Goal: Information Seeking & Learning: Learn about a topic

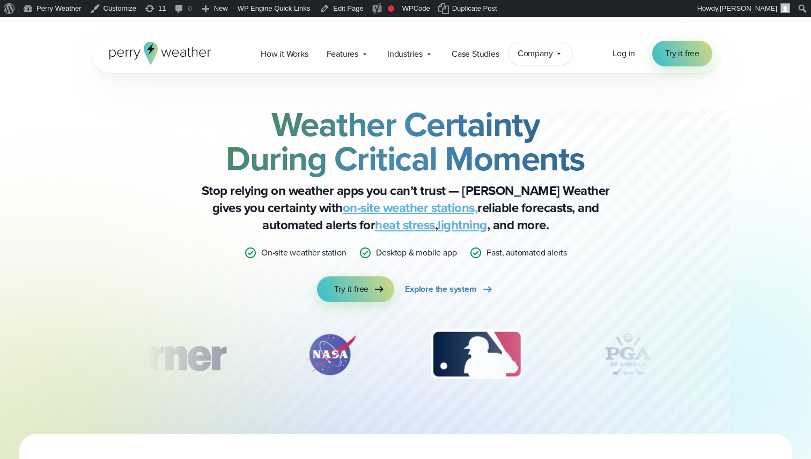
click at [518, 50] on span "Company" at bounding box center [534, 53] width 35 height 13
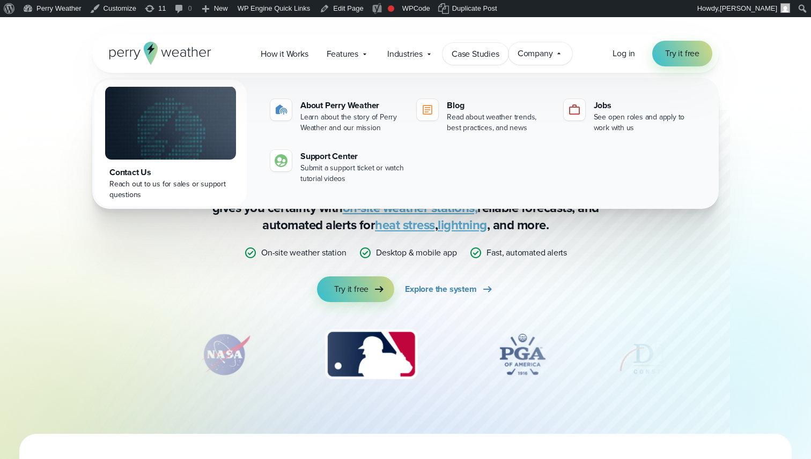
click at [472, 53] on span "Case Studies" at bounding box center [475, 54] width 48 height 13
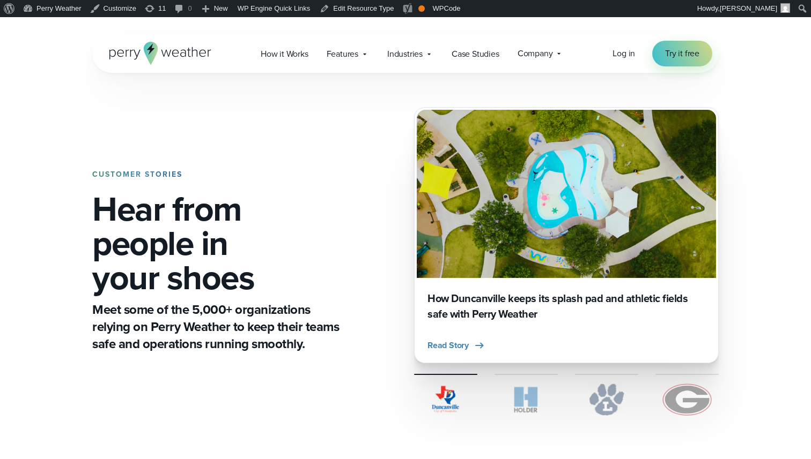
scroll to position [547, 0]
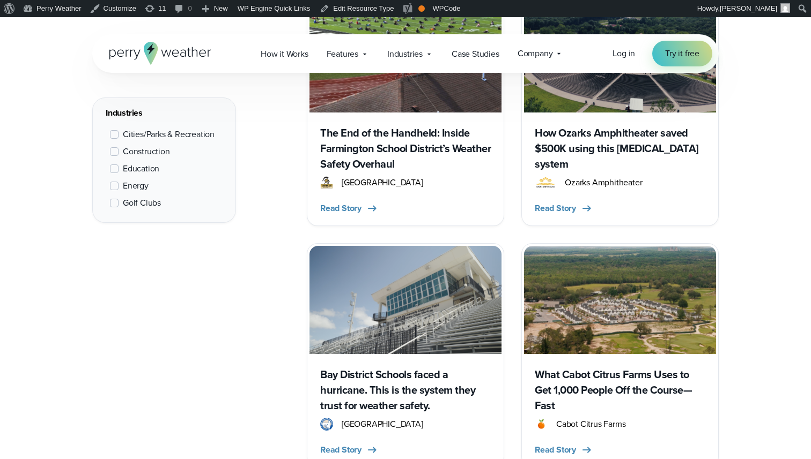
click at [118, 152] on span at bounding box center [114, 151] width 9 height 9
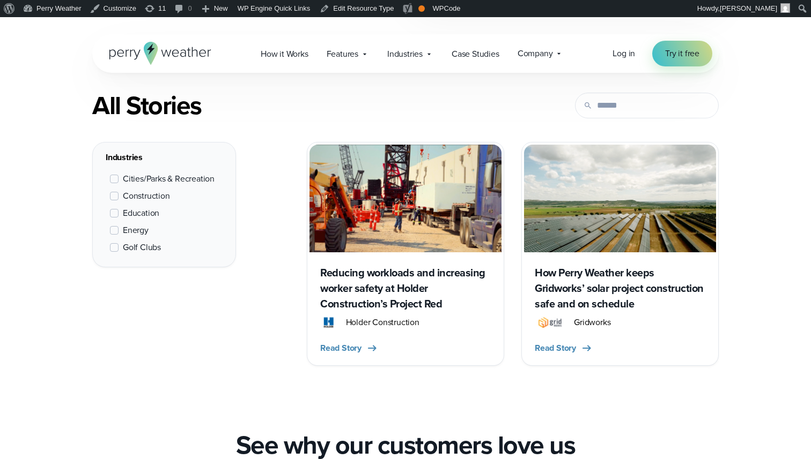
scroll to position [403, 0]
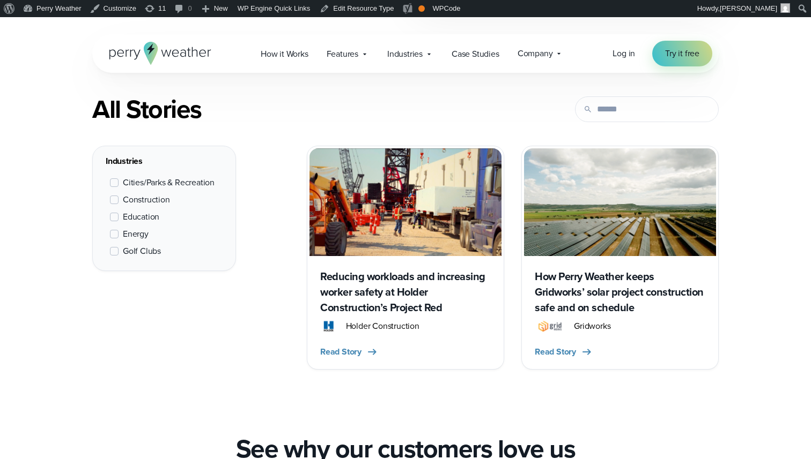
click at [112, 238] on span at bounding box center [114, 234] width 9 height 9
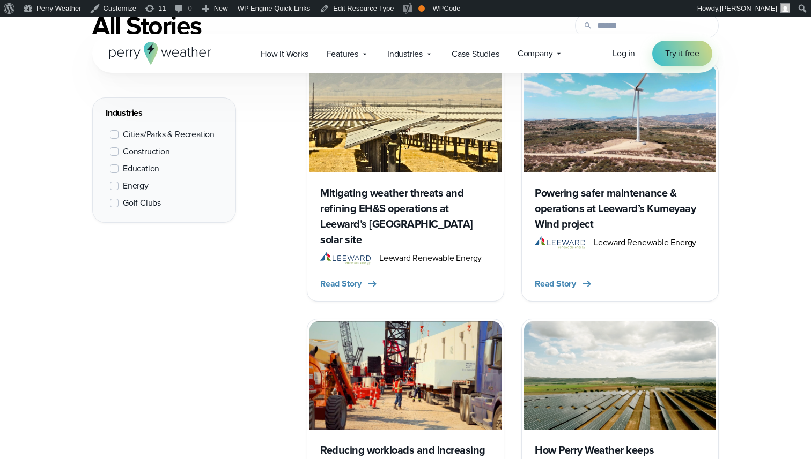
scroll to position [482, 0]
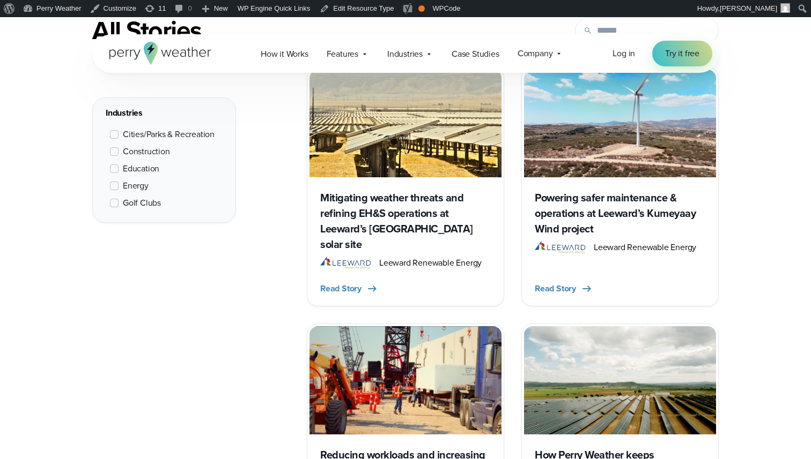
click at [274, 274] on div "Industries Cities/Parks & Recreation Construction Education Energy Golf Clubs" at bounding box center [405, 307] width 626 height 481
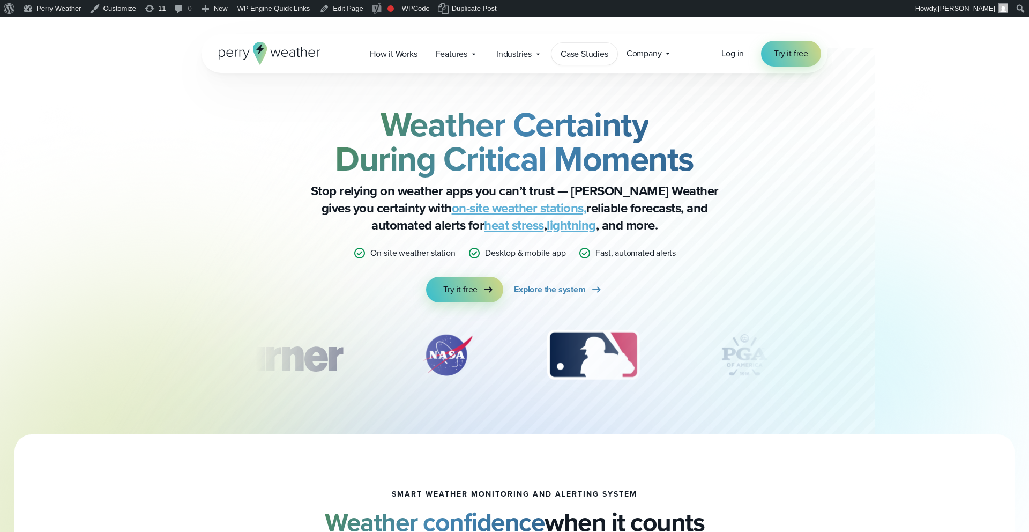
click at [589, 54] on span "Case Studies" at bounding box center [585, 54] width 48 height 13
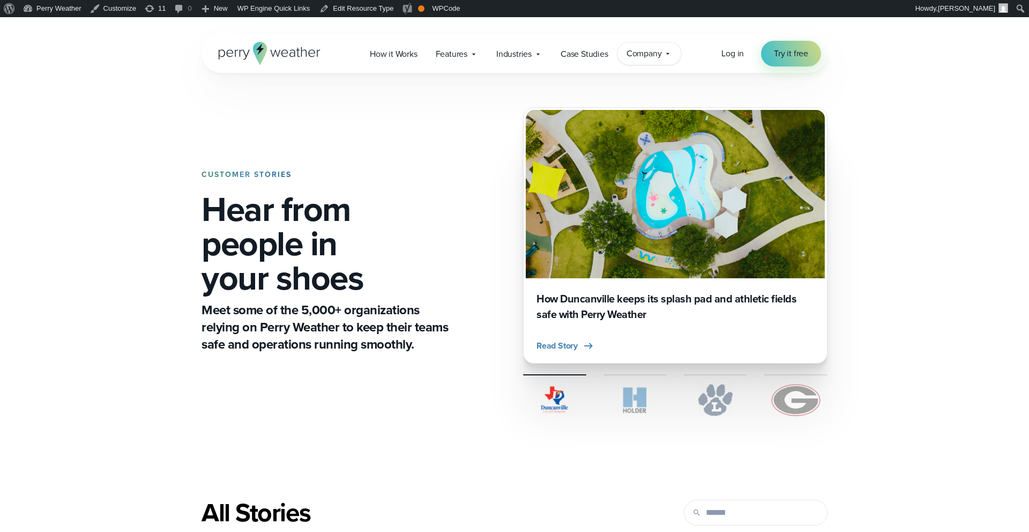
click at [658, 59] on span "Company" at bounding box center [644, 53] width 35 height 13
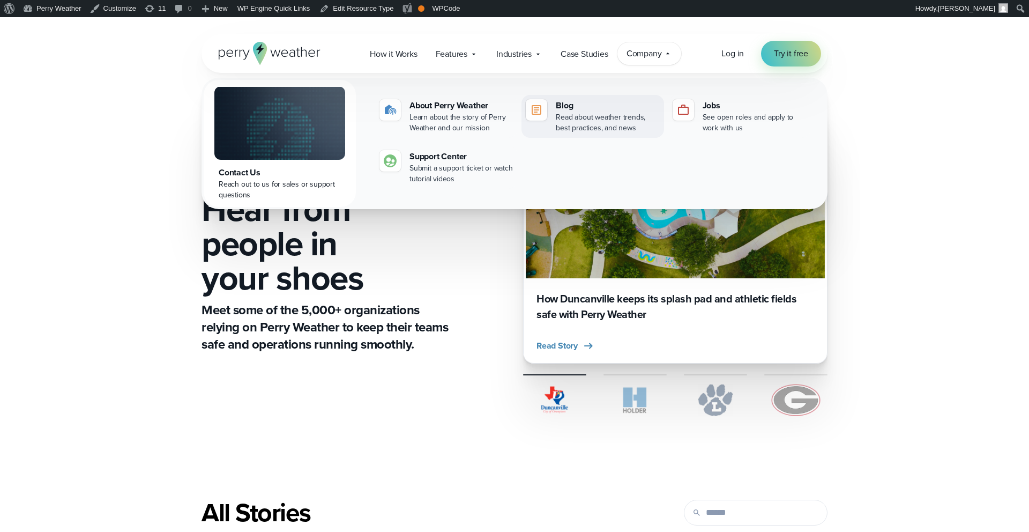
click at [582, 119] on div "Read about weather trends, best practices, and news" at bounding box center [607, 122] width 103 height 21
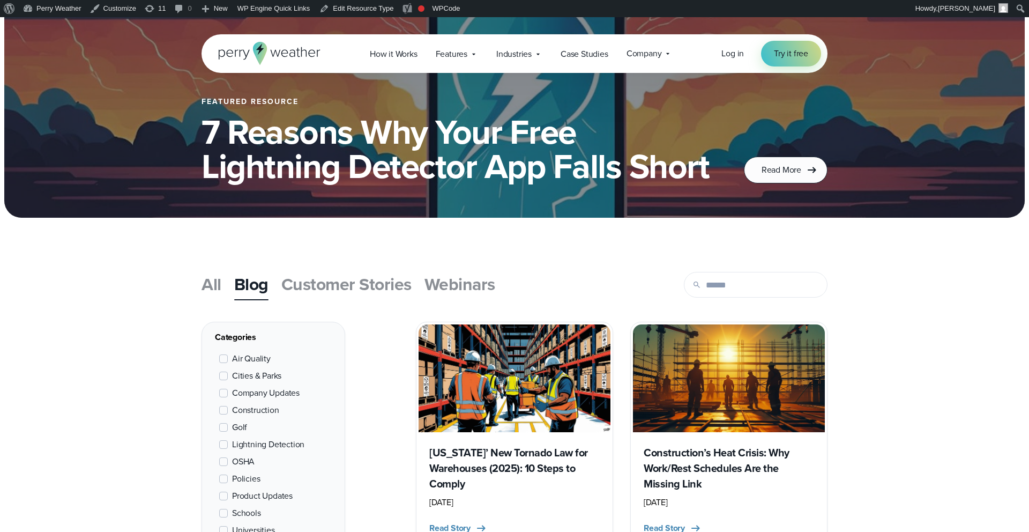
scroll to position [166, 0]
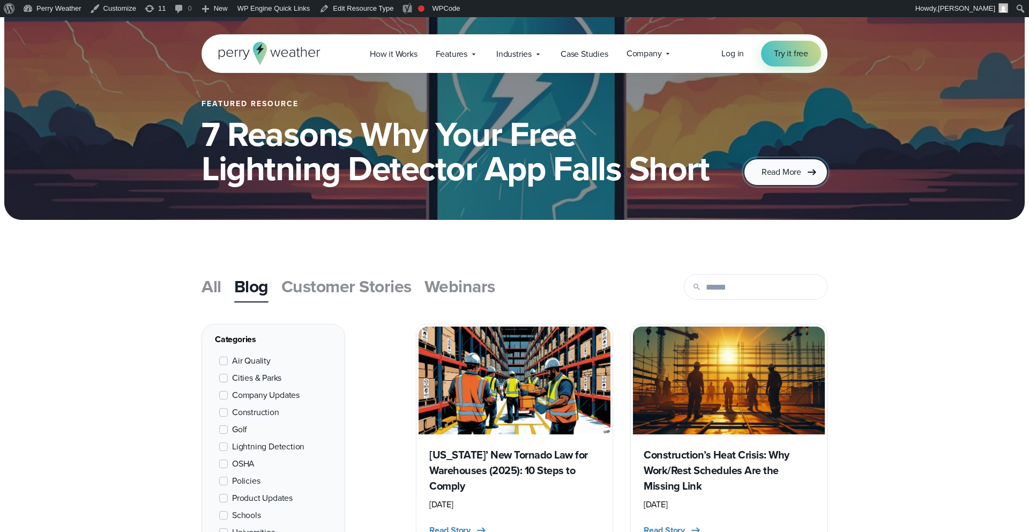
click at [790, 177] on span "Read More" at bounding box center [782, 172] width 40 height 13
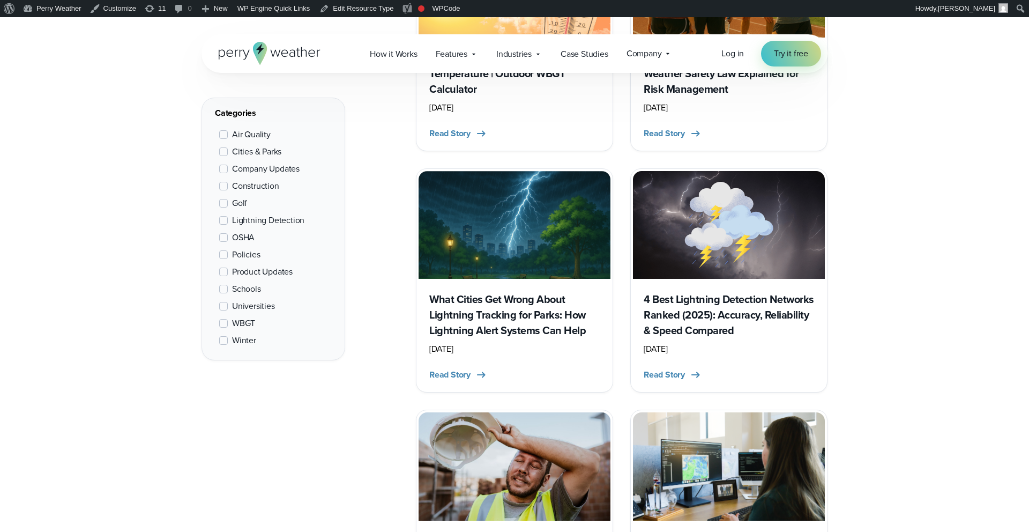
scroll to position [817, 0]
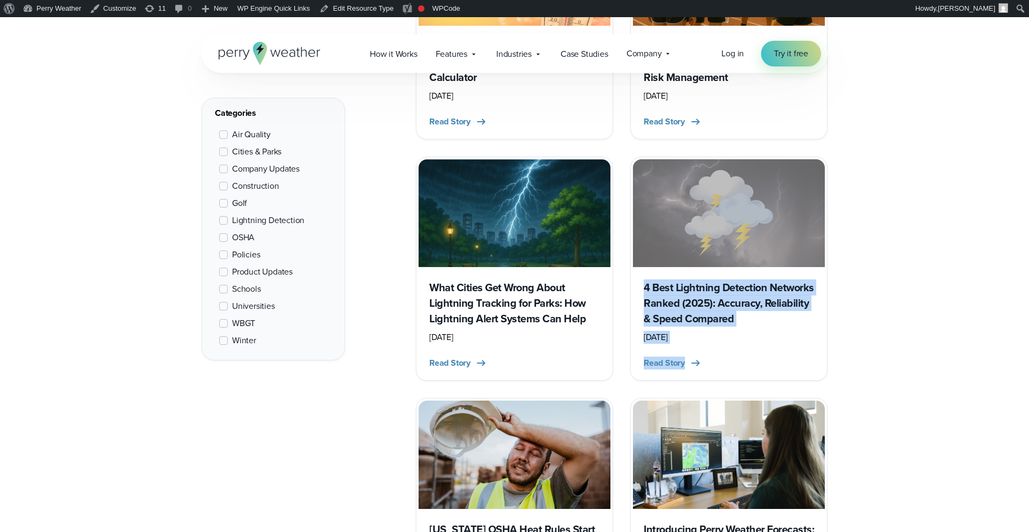
click at [1005, 238] on div "All Blog Customer Stories Webinars" at bounding box center [514, 385] width 1029 height 1528
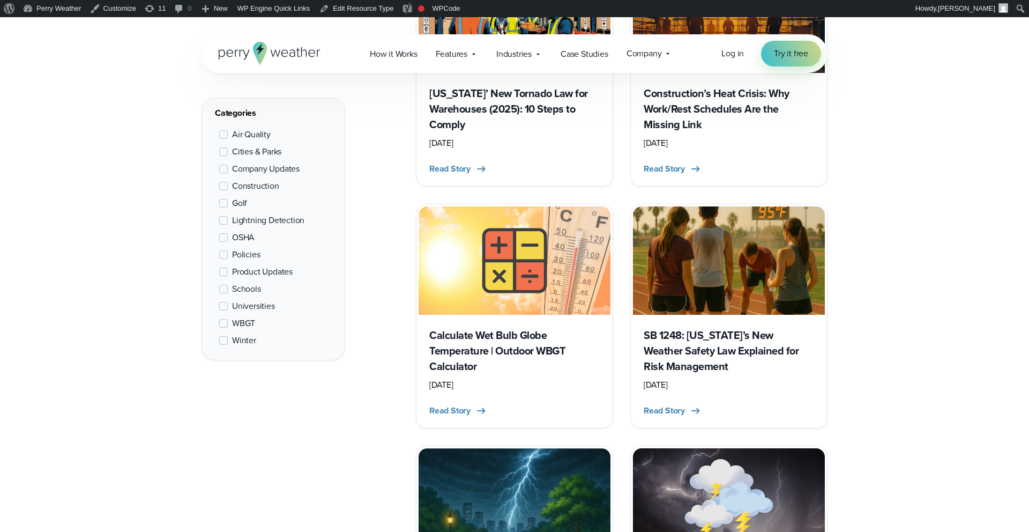
scroll to position [555, 0]
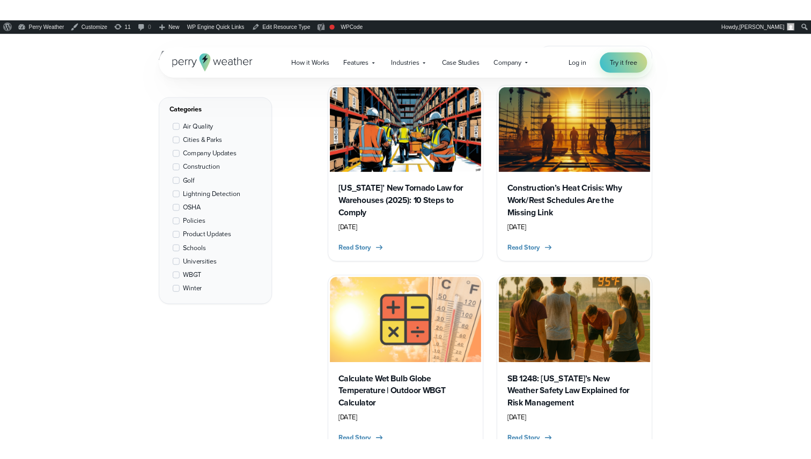
scroll to position [399, 0]
